Goal: Task Accomplishment & Management: Check status

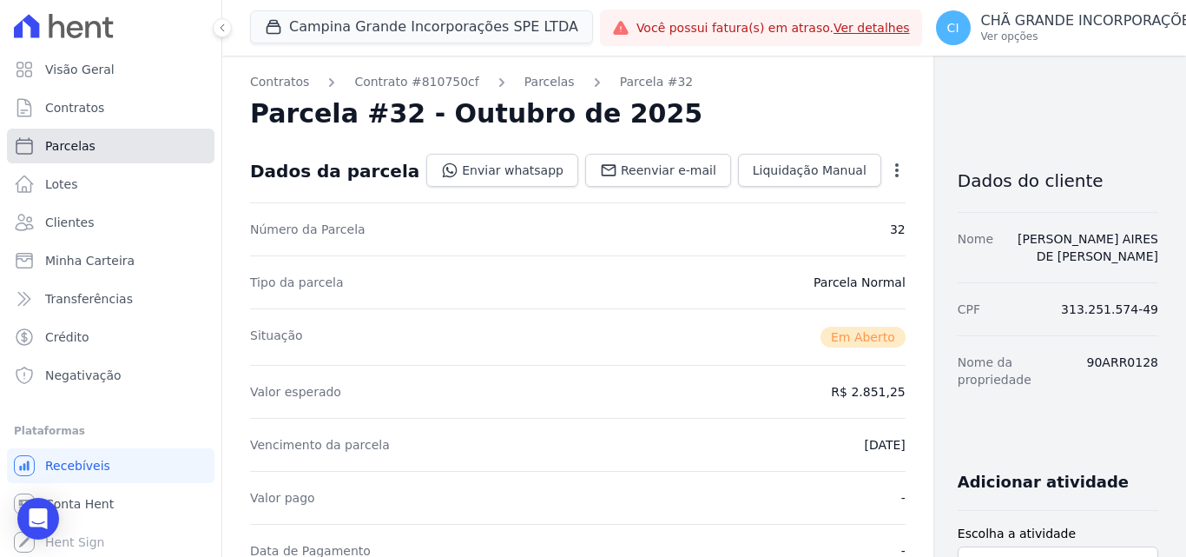
scroll to position [347, 0]
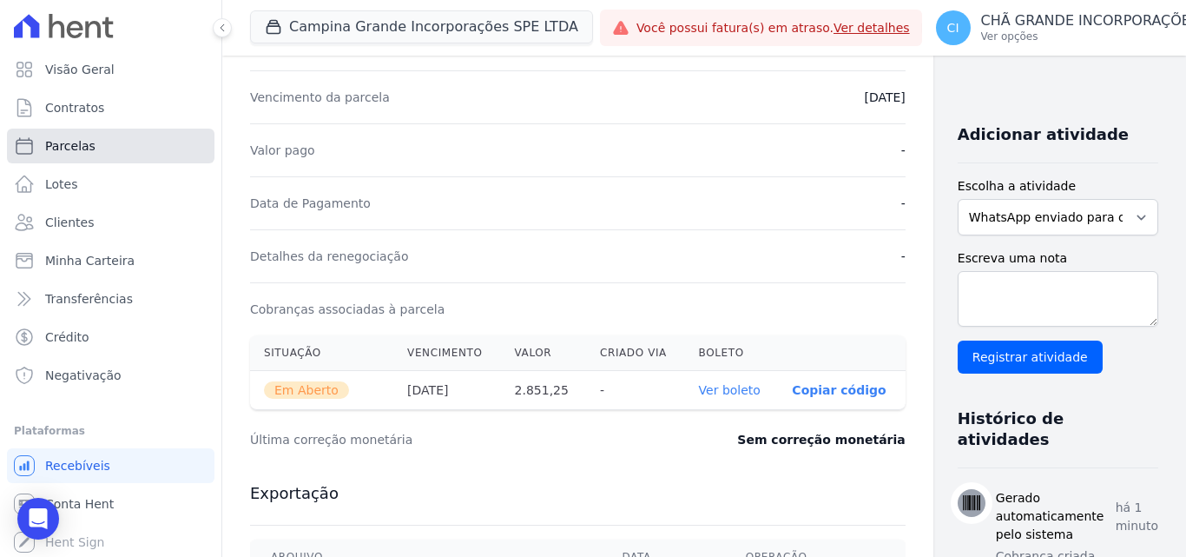
click at [57, 141] on span "Parcelas" at bounding box center [70, 145] width 50 height 17
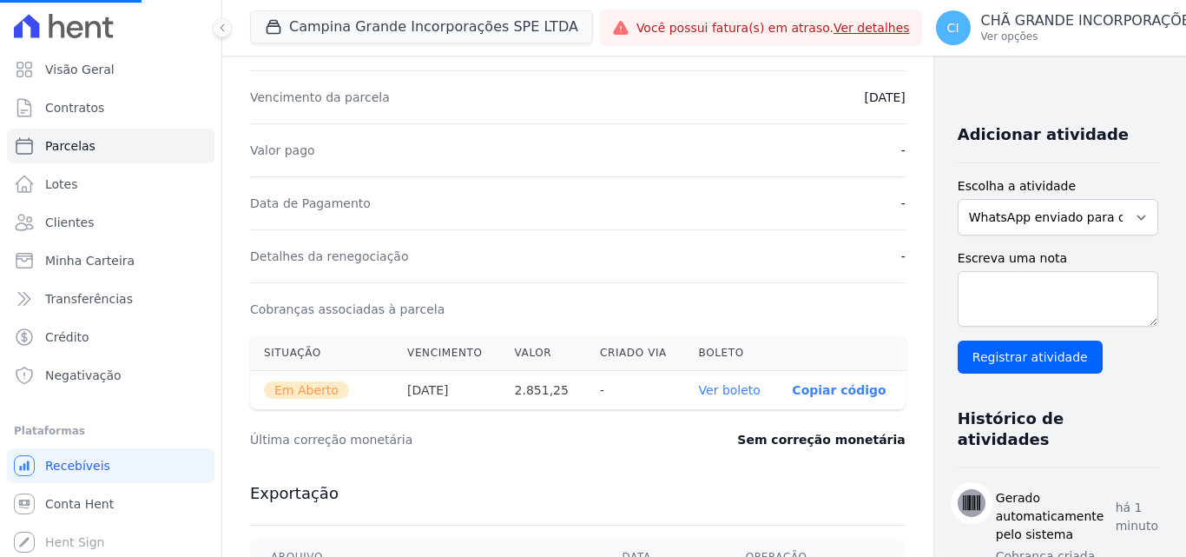
select select
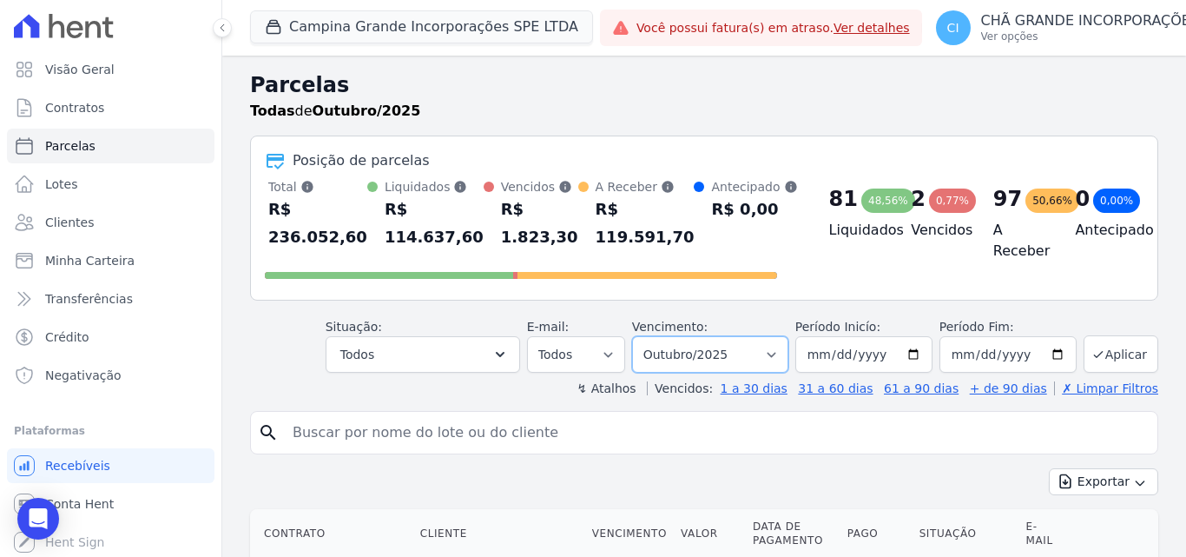
click at [694, 357] on select "Filtrar por período ──────── Todos os meses Janeiro/2023 Fevereiro/2023 Março/2…" at bounding box center [710, 354] width 156 height 36
select select "07/2025"
click at [643, 336] on select "Filtrar por período ──────── Todos os meses Janeiro/2023 Fevereiro/2023 Março/2…" at bounding box center [710, 354] width 156 height 36
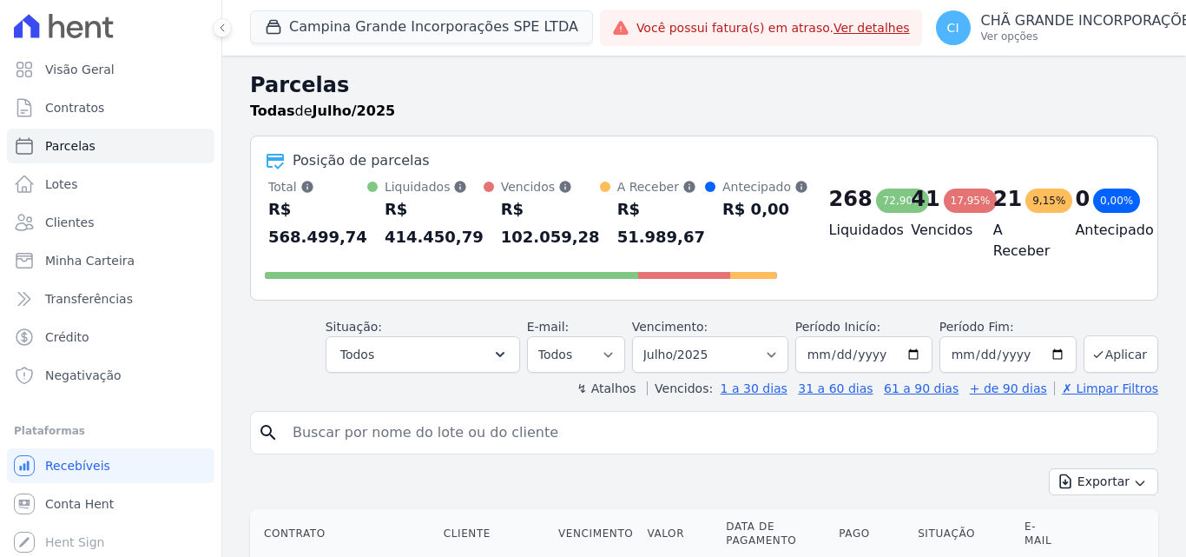
select select
drag, startPoint x: 0, startPoint y: 0, endPoint x: 591, endPoint y: 433, distance: 733.0
click at [591, 433] on input "search" at bounding box center [716, 432] width 868 height 35
type input "[PERSON_NAME]"
select select
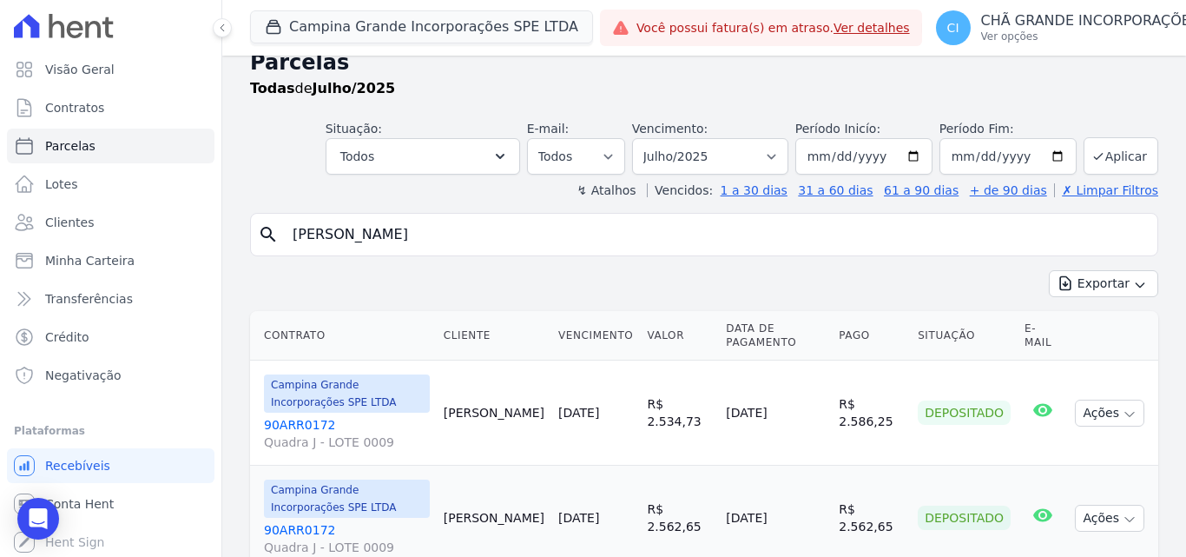
scroll to position [21, 0]
click at [718, 152] on select "Filtrar por período ──────── Todos os meses Janeiro/2023 Fevereiro/2023 Março/2…" at bounding box center [710, 158] width 156 height 36
select select "06/2025"
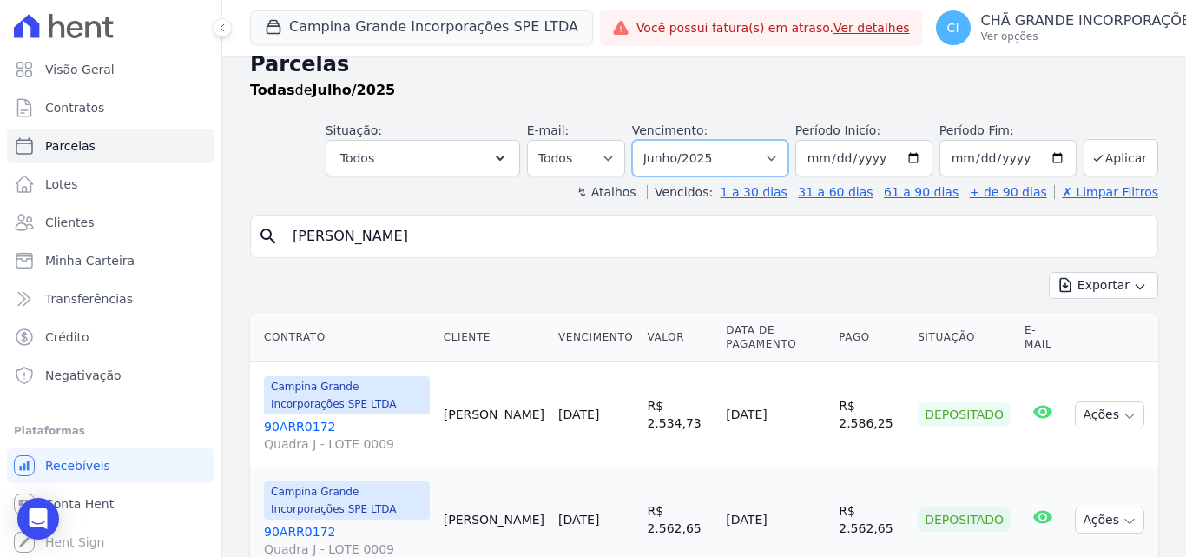
click at [643, 140] on select "Filtrar por período ──────── Todos os meses Janeiro/2023 Fevereiro/2023 Março/2…" at bounding box center [710, 158] width 156 height 36
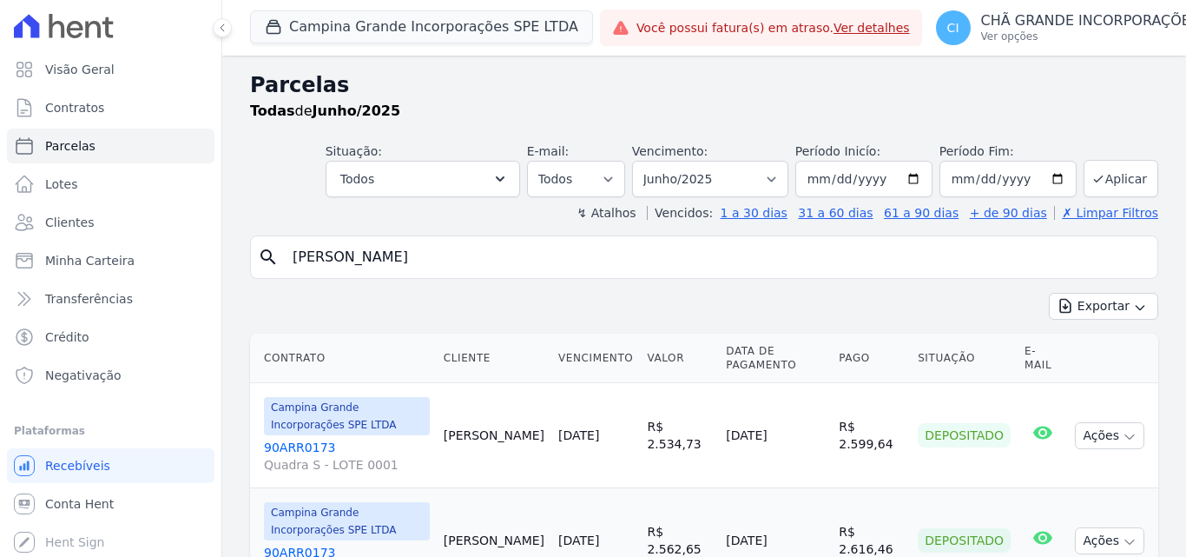
select select
click at [712, 180] on select "Filtrar por período ──────── Todos os meses Janeiro/2023 Fevereiro/2023 Março/2…" at bounding box center [710, 179] width 156 height 36
click at [399, 21] on button "Campina Grande Incorporações SPE LTDA" at bounding box center [421, 26] width 343 height 33
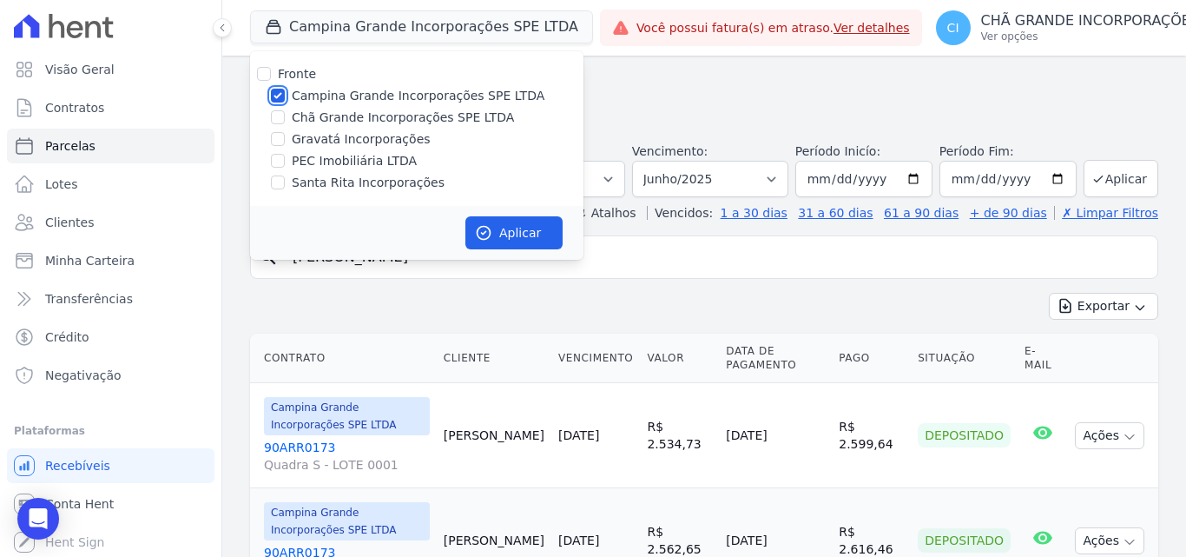
click at [274, 89] on input "Campina Grande Incorporações SPE LTDA" at bounding box center [278, 96] width 14 height 14
checkbox input "false"
click at [284, 121] on input "Chã Grande Incorporações SPE LTDA" at bounding box center [278, 117] width 14 height 14
checkbox input "true"
click at [543, 234] on button "Aplicar" at bounding box center [513, 232] width 97 height 33
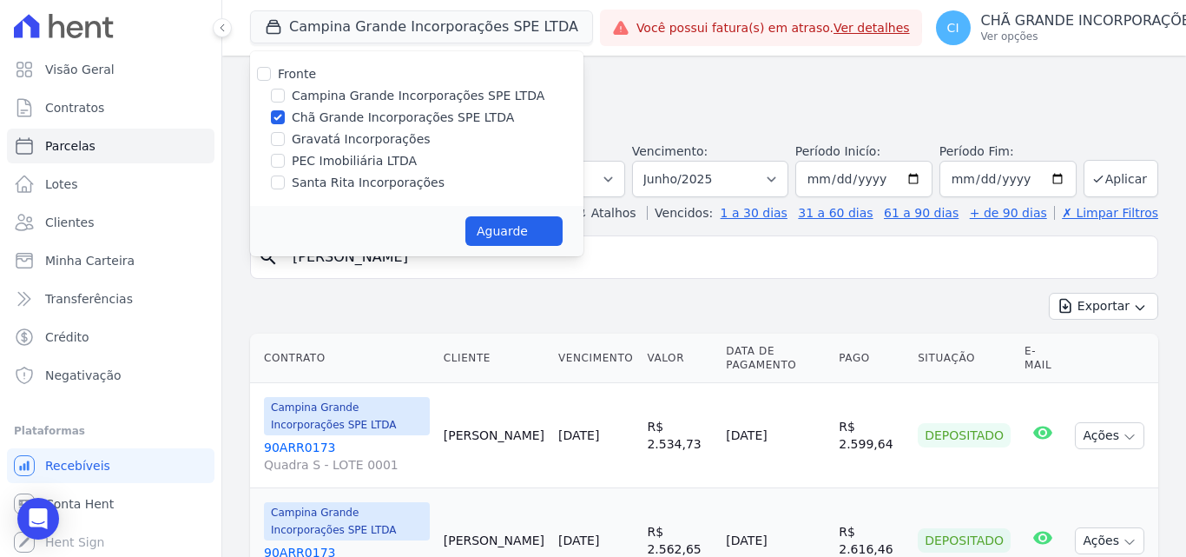
select select
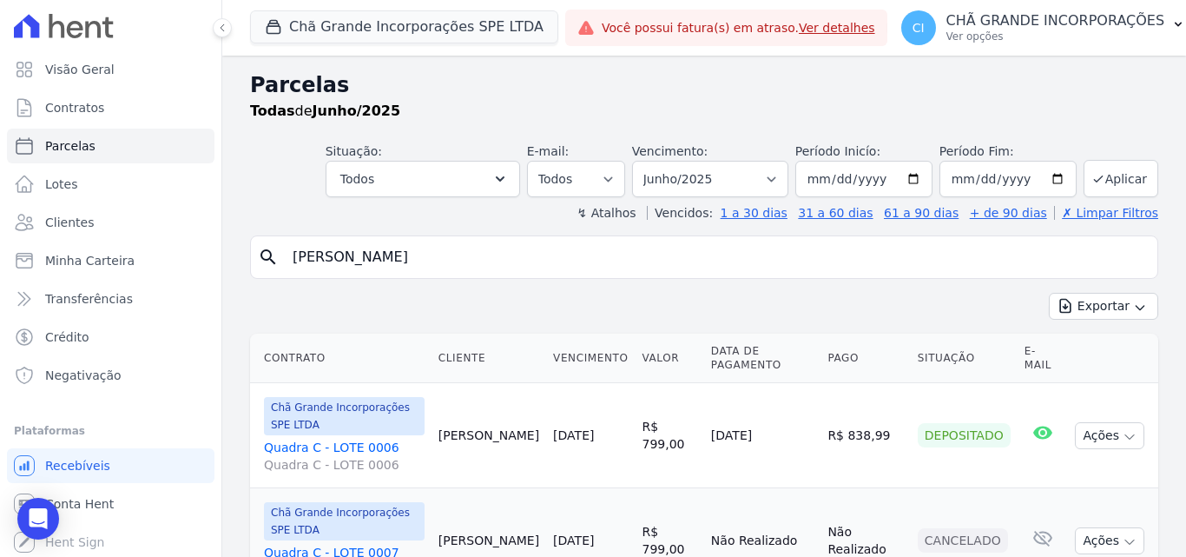
click at [469, 254] on input "[PERSON_NAME]" at bounding box center [716, 257] width 868 height 35
select select
click at [723, 183] on select "Filtrar por período ──────── Todos os meses Outubro/2019 Novembro/2019 Dezembro…" at bounding box center [710, 179] width 156 height 36
select select "07/2025"
click at [643, 161] on select "Filtrar por período ──────── Todos os meses Outubro/2019 Novembro/2019 Dezembro…" at bounding box center [710, 179] width 156 height 36
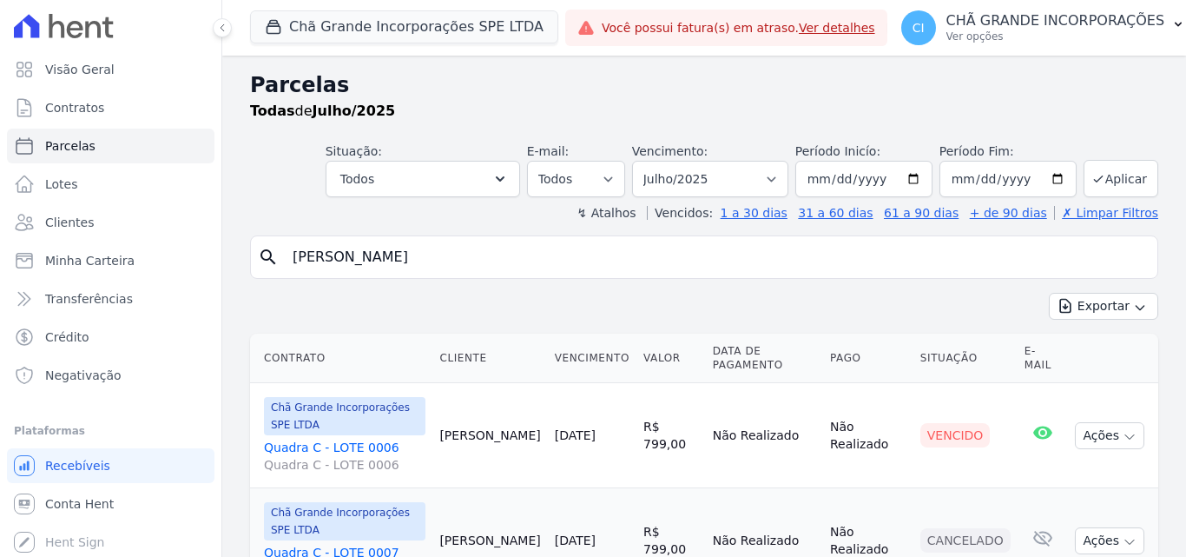
select select
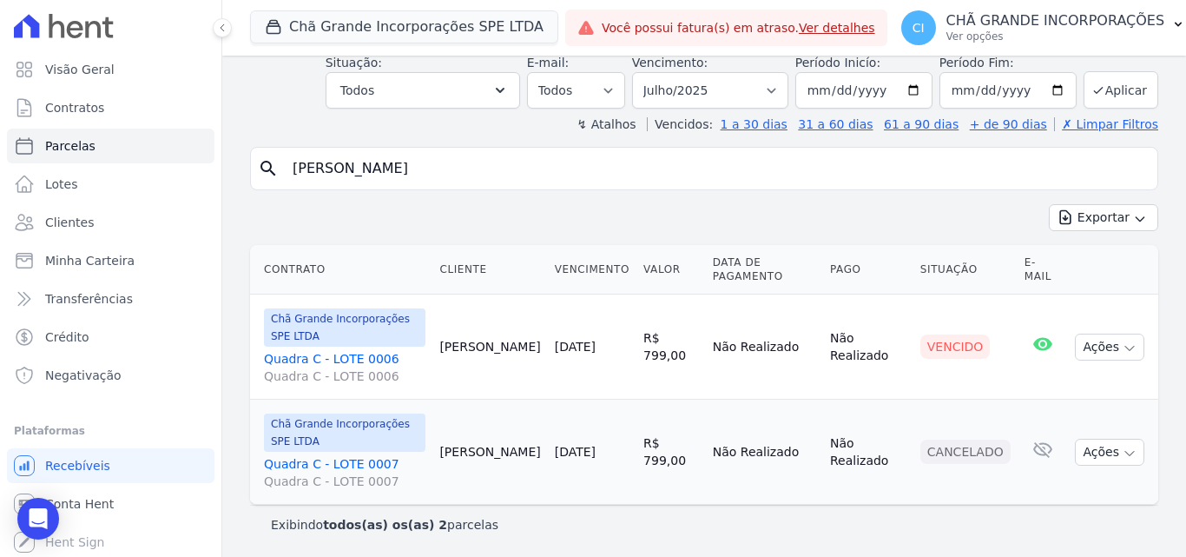
scroll to position [89, 0]
click at [353, 348] on div "Chã Grande Incorporações SPE LTDA Quadra C - LOTE 0006 Quadra C - LOTE 0006" at bounding box center [344, 345] width 161 height 76
click at [346, 358] on link "Quadra C - LOTE 0006 Quadra C - LOTE 0006" at bounding box center [344, 366] width 161 height 35
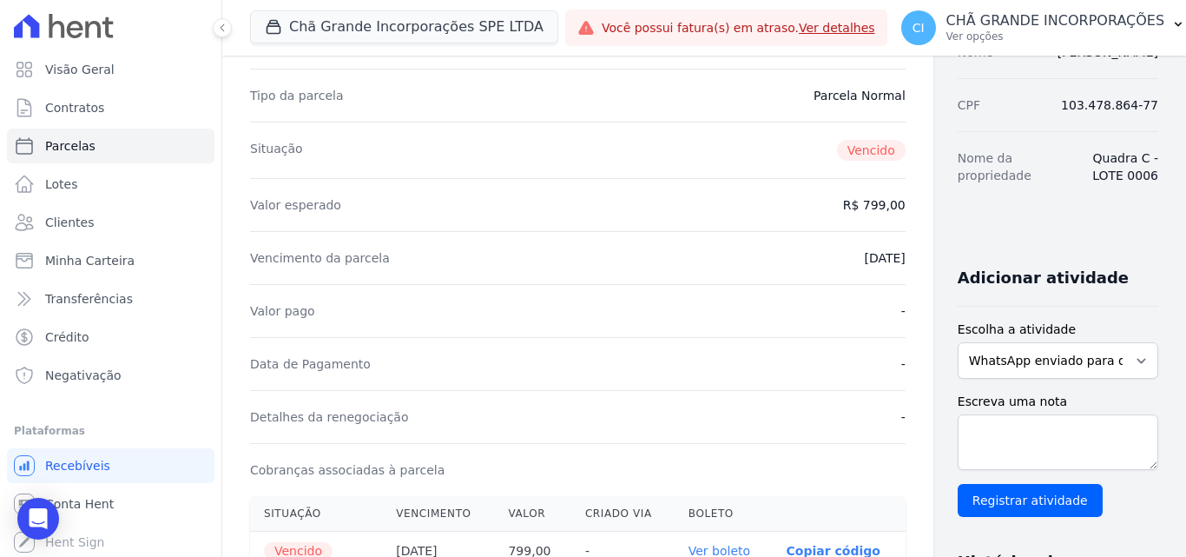
scroll to position [434, 0]
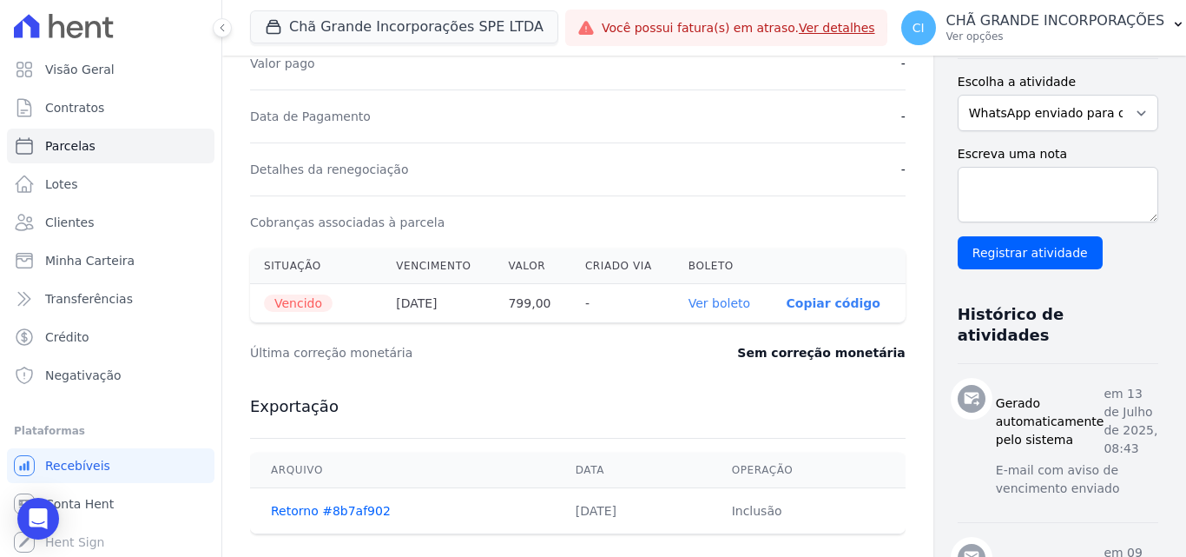
click at [689, 301] on link "Ver boleto" at bounding box center [720, 303] width 62 height 14
select select
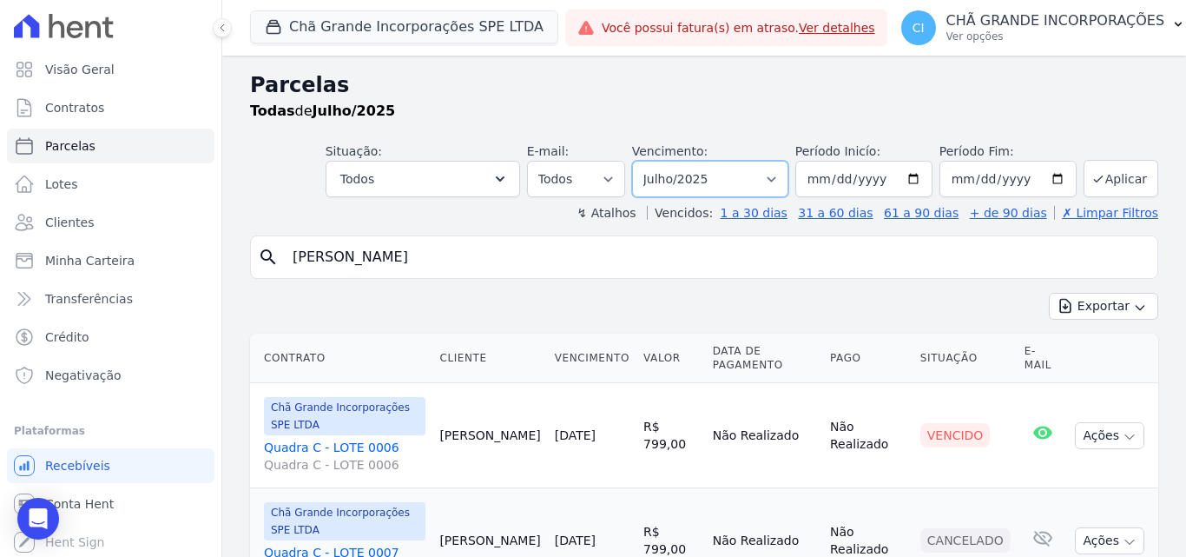
click at [690, 181] on select "Filtrar por período ──────── Todos os meses Outubro/2019 Novembro/2019 Dezembro…" at bounding box center [710, 179] width 156 height 36
select select "10/2025"
click at [643, 161] on select "Filtrar por período ──────── Todos os meses Outubro/2019 Novembro/2019 Dezembro…" at bounding box center [710, 179] width 156 height 36
select select
click at [734, 180] on select "Filtrar por período ──────── Todos os meses Outubro/2019 Novembro/2019 Dezembro…" at bounding box center [710, 179] width 156 height 36
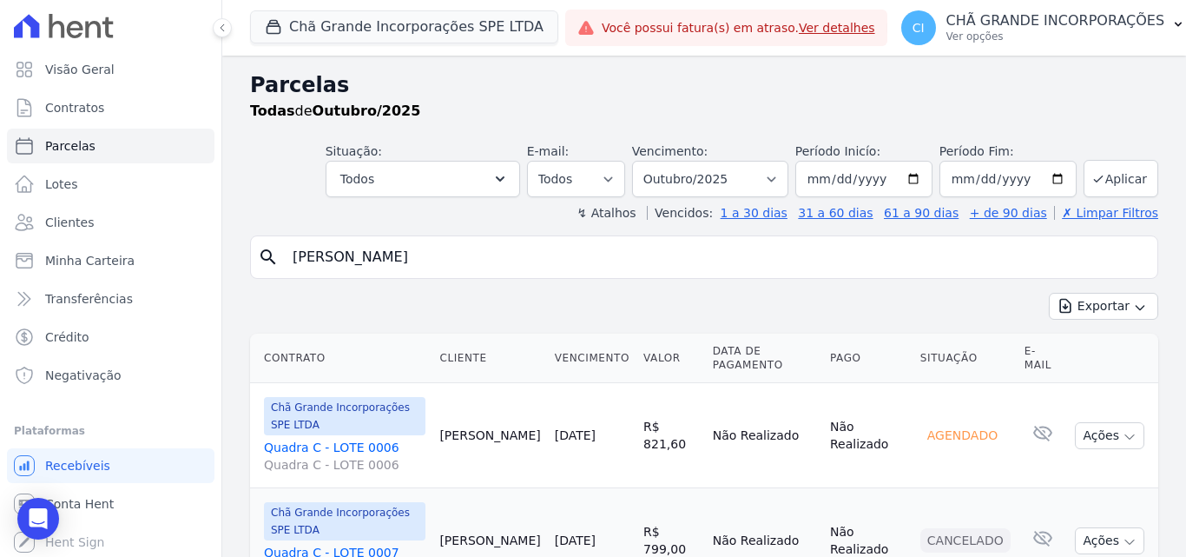
select select "08/2025"
click at [643, 161] on select "Filtrar por período ──────── Todos os meses Outubro/2019 Novembro/2019 Dezembro…" at bounding box center [710, 179] width 156 height 36
select select
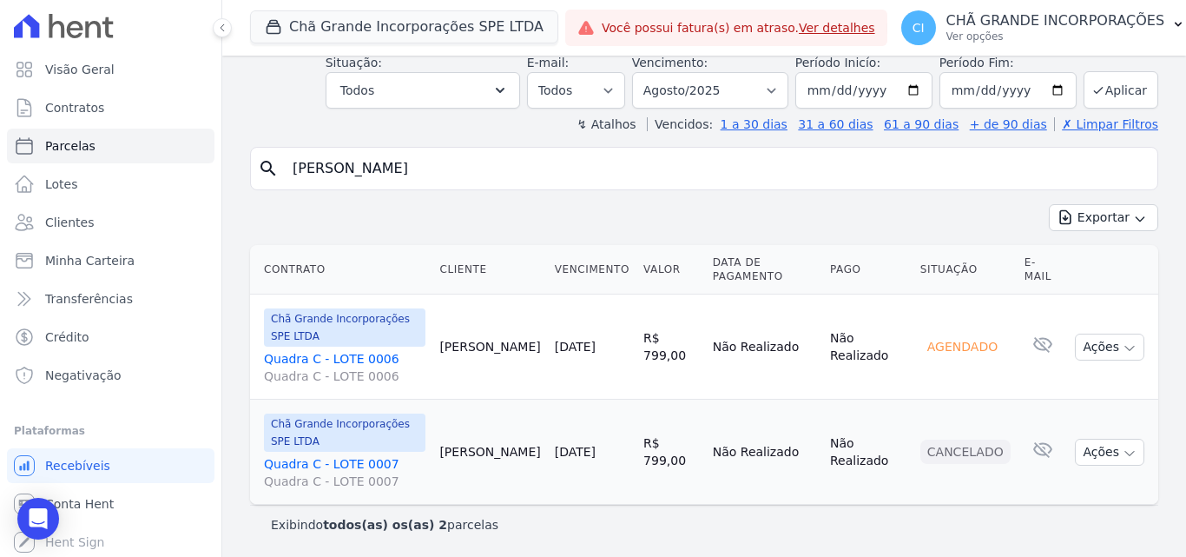
scroll to position [89, 0]
